Goal: Transaction & Acquisition: Purchase product/service

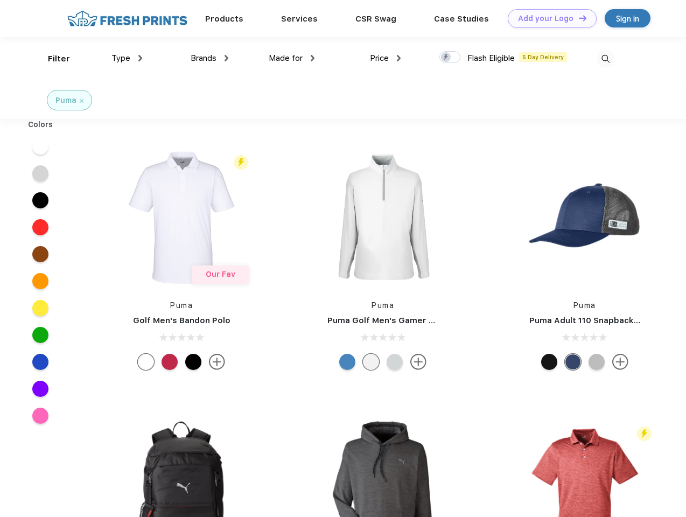
scroll to position [1, 0]
click at [548, 18] on link "Add your Logo Design Tool" at bounding box center [552, 18] width 89 height 19
click at [0, 0] on div "Design Tool" at bounding box center [0, 0] width 0 height 0
click at [578, 18] on link "Add your Logo Design Tool" at bounding box center [552, 18] width 89 height 19
click at [52, 59] on div "Filter" at bounding box center [59, 59] width 22 height 12
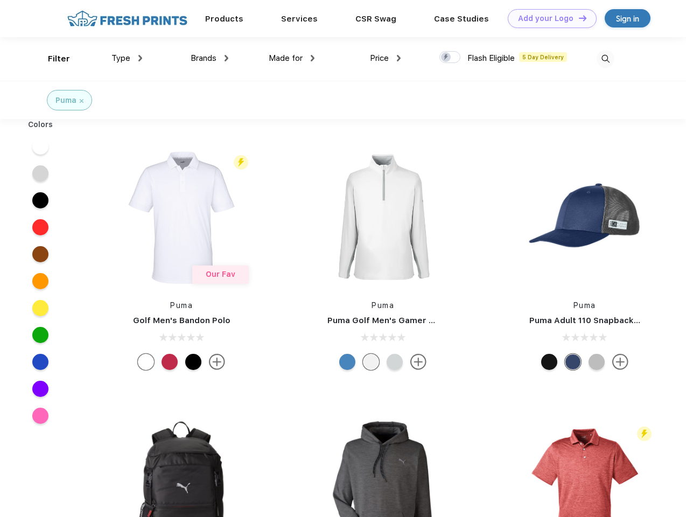
click at [127, 58] on span "Type" at bounding box center [120, 58] width 19 height 10
click at [209, 58] on span "Brands" at bounding box center [204, 58] width 26 height 10
click at [292, 58] on span "Made for" at bounding box center [286, 58] width 34 height 10
click at [385, 58] on span "Price" at bounding box center [379, 58] width 19 height 10
click at [450, 58] on div at bounding box center [449, 57] width 21 height 12
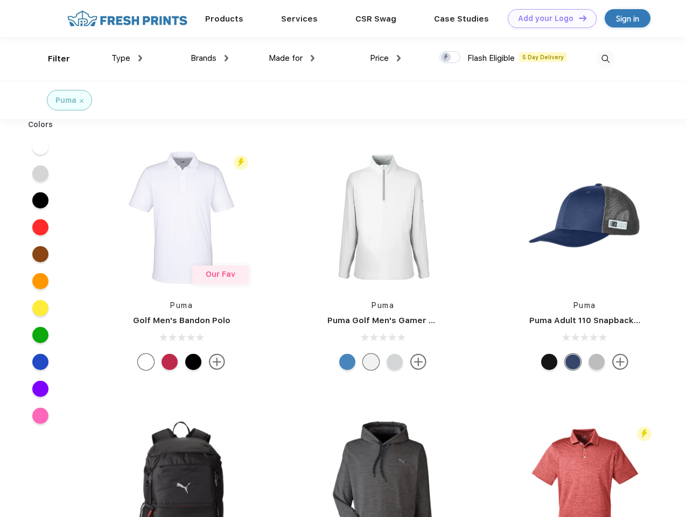
click at [446, 58] on input "checkbox" at bounding box center [442, 54] width 7 height 7
click at [605, 59] on img at bounding box center [605, 59] width 18 height 18
